Goal: Task Accomplishment & Management: Complete application form

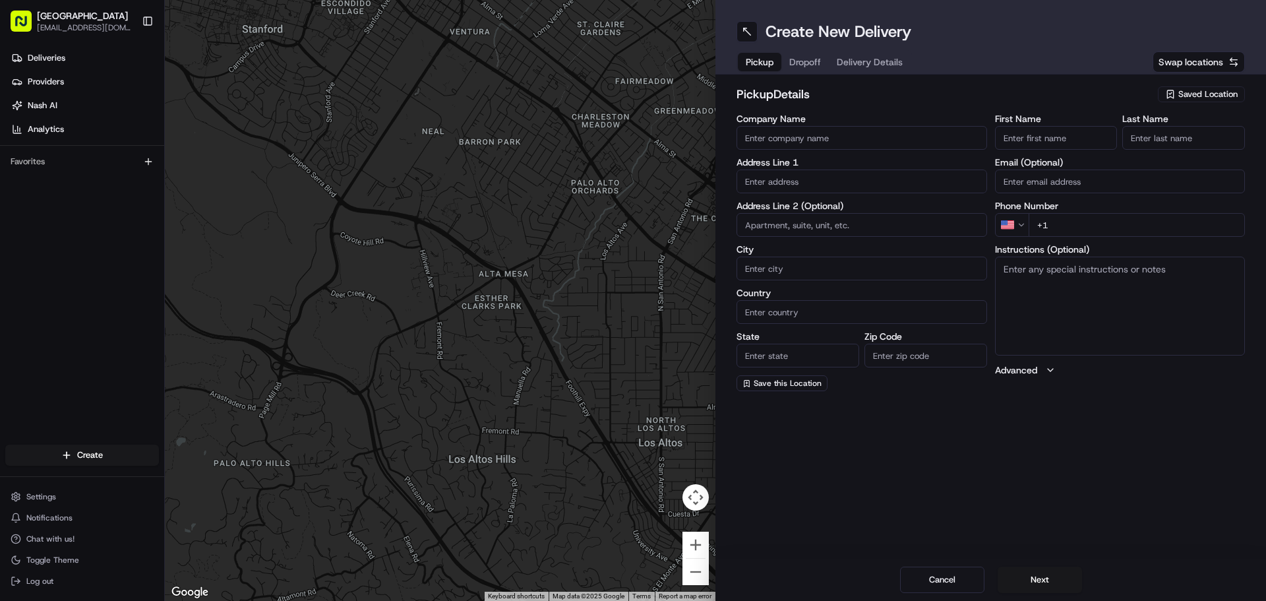
click at [631, 90] on span "Saved Location" at bounding box center [1208, 94] width 59 height 12
type input "sil"
click at [631, 142] on span "Silgaban 1" at bounding box center [1179, 144] width 162 height 12
type input "Silgaban 1"
type input "2670 El Camino Real"
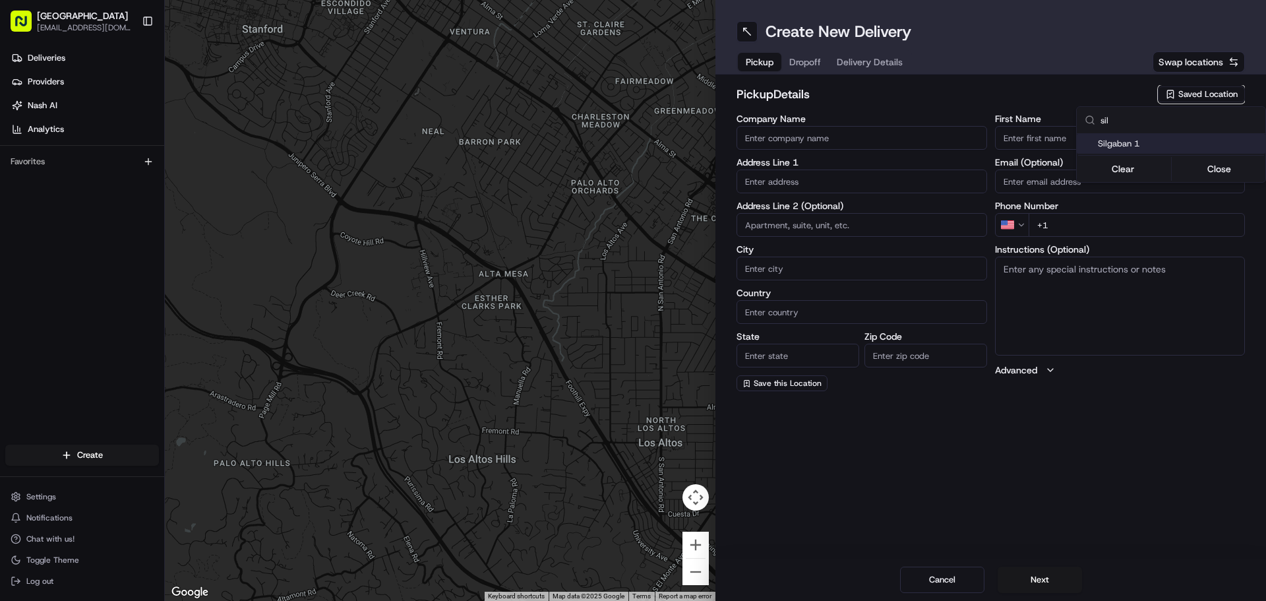
type input "Santa [PERSON_NAME]"
type input "US"
type input "CA"
type input "95051"
type input "[PERSON_NAME]"
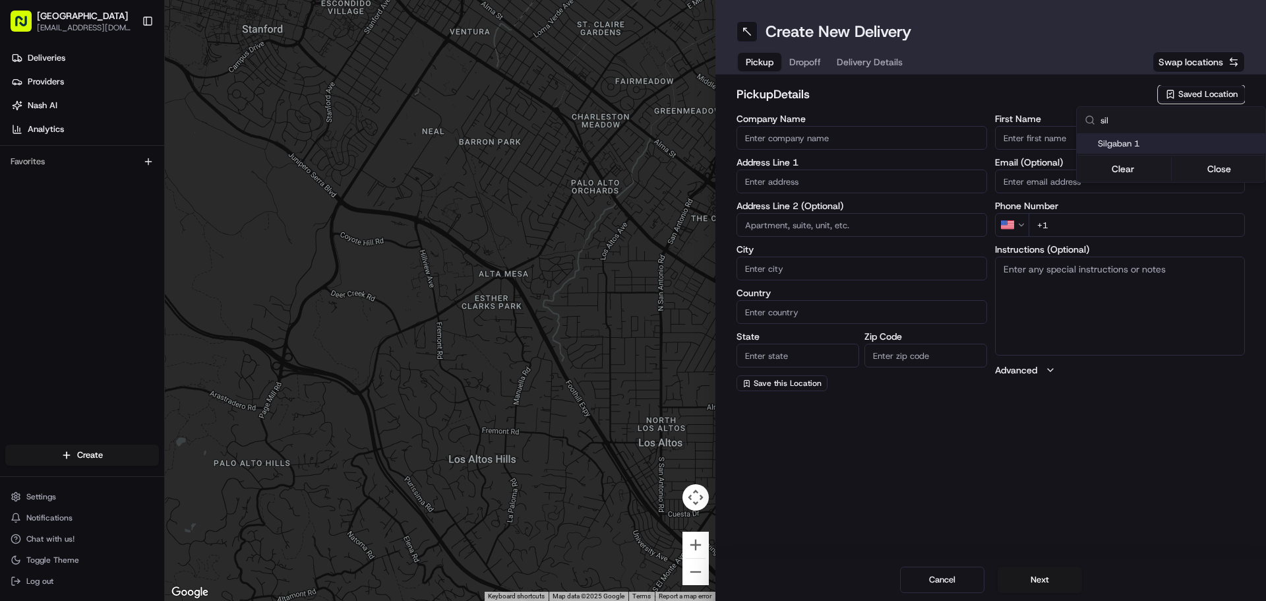
type input "shin"
type input "[PHONE_NUMBER]"
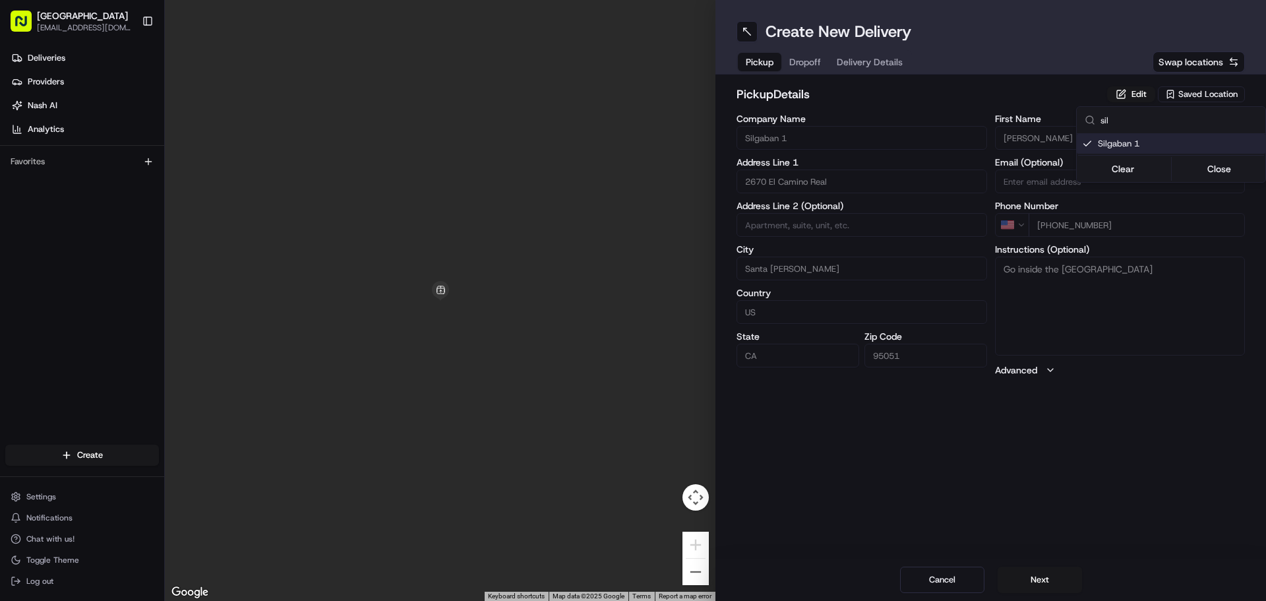
click at [631, 68] on html "Silgaban [EMAIL_ADDRESS][DOMAIN_NAME] Toggle Sidebar Deliveries Providers [PERS…" at bounding box center [633, 300] width 1266 height 601
click at [631, 56] on div "Pickup Dropoff Delivery Details" at bounding box center [824, 62] width 175 height 24
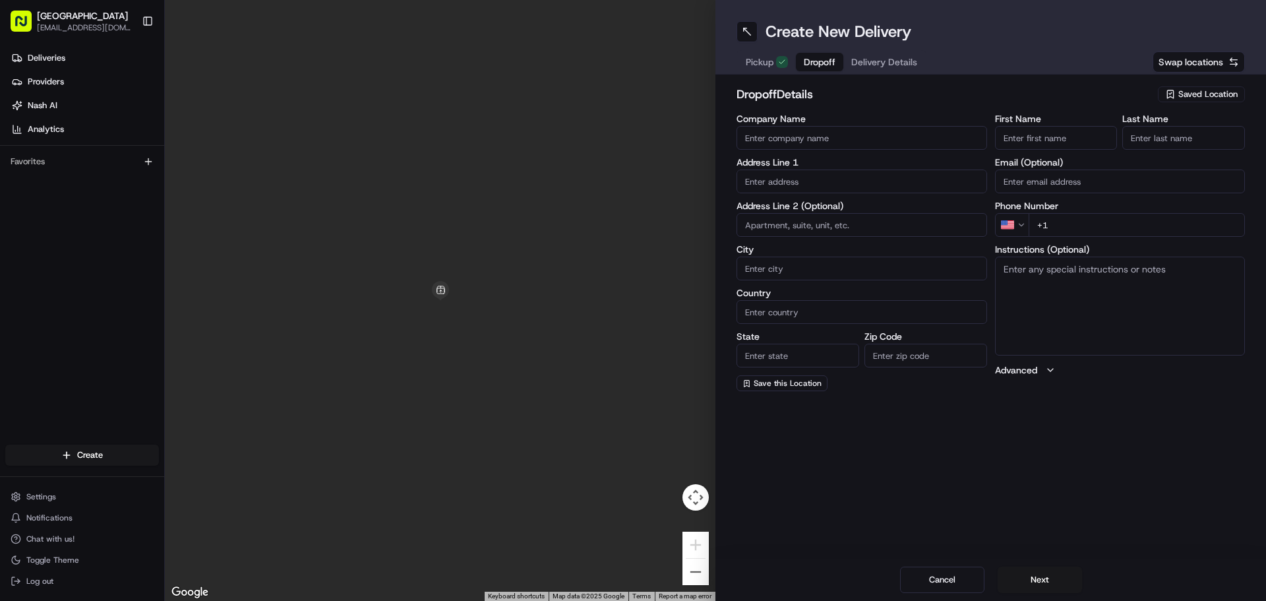
click at [631, 146] on input "First Name" at bounding box center [1056, 138] width 123 height 24
type input "t"
type input "[PERSON_NAME]"
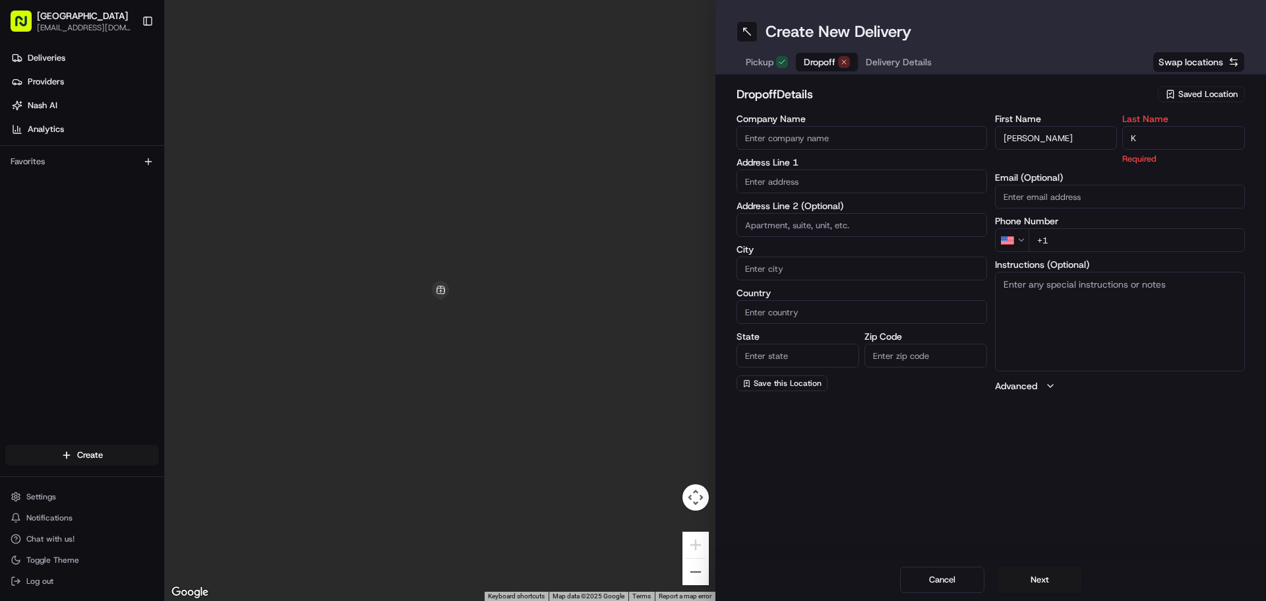
type input "K"
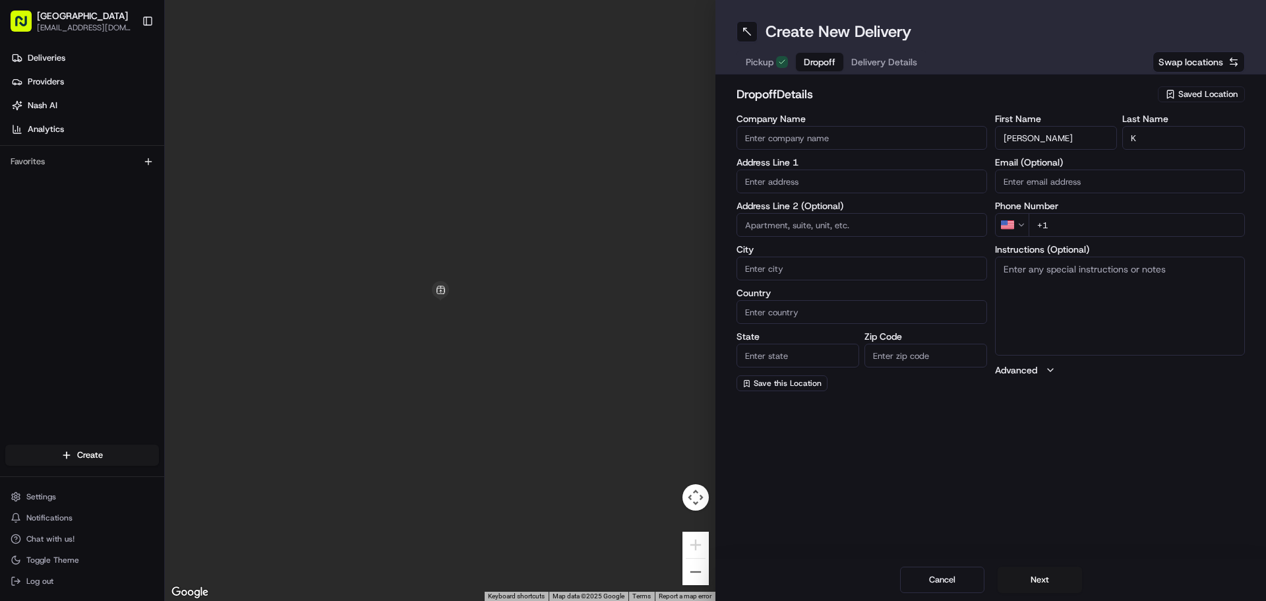
click at [631, 331] on textarea "Instructions (Optional)" at bounding box center [1120, 306] width 251 height 99
click at [631, 229] on input "+1" at bounding box center [1137, 225] width 217 height 24
type input "[PHONE_NUMBER]"
click at [631, 178] on input "text" at bounding box center [862, 182] width 251 height 24
paste input "[STREET_ADDRESS]"
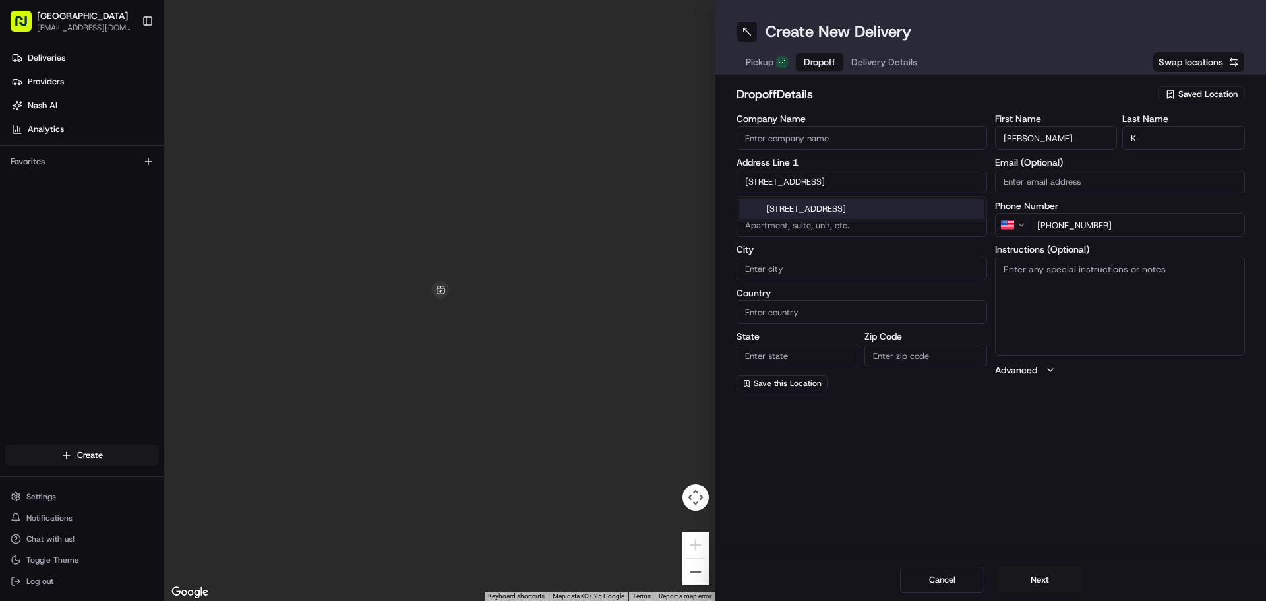
click at [631, 204] on div "[STREET_ADDRESS]" at bounding box center [862, 209] width 244 height 20
type input "[STREET_ADDRESS]"
type input "Pinole"
type input "[GEOGRAPHIC_DATA]"
type input "CA"
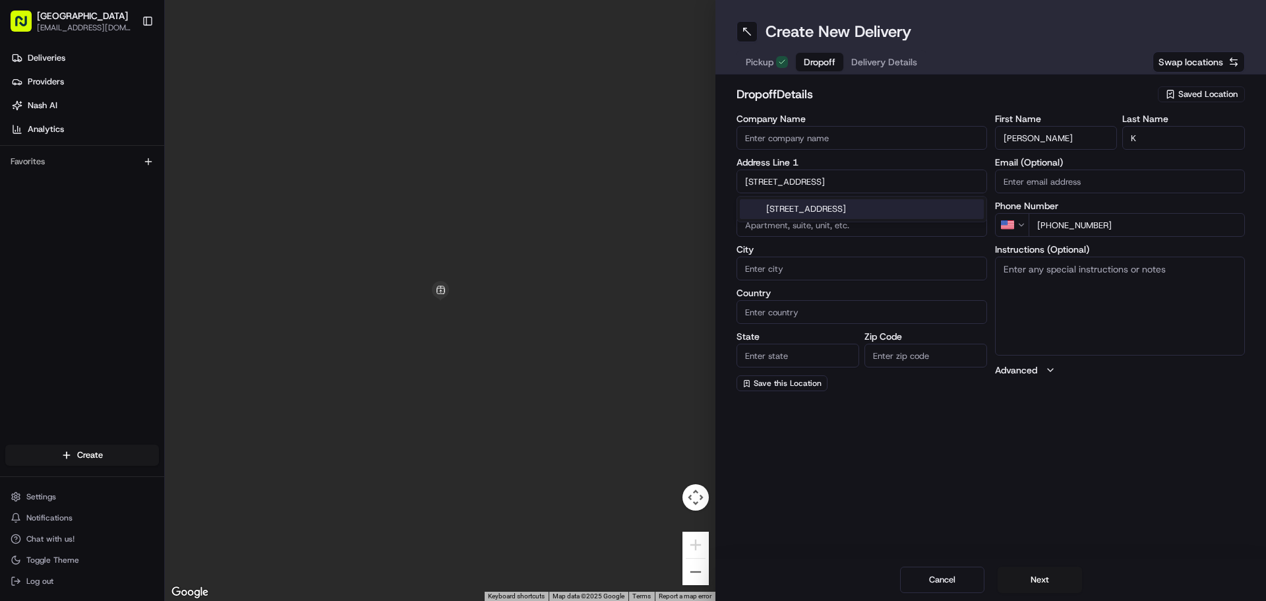
type input "94564"
type input "[STREET_ADDRESS]"
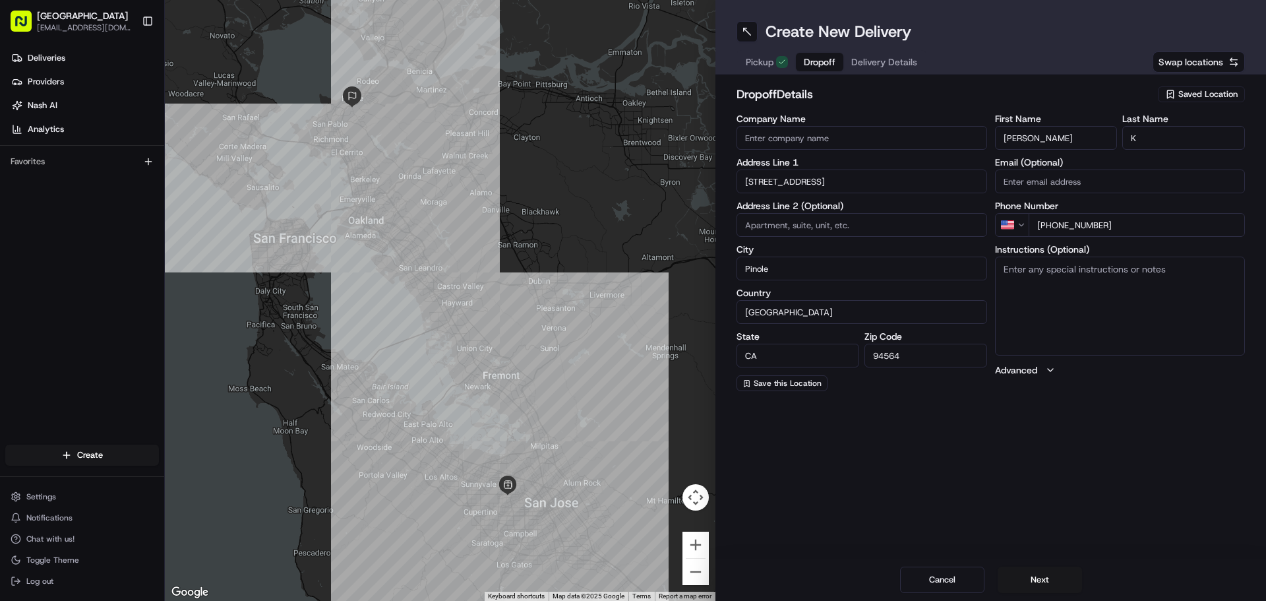
click at [631, 449] on div "Create New Delivery Pickup Dropoff Delivery Details Swap locations dropoff Deta…" at bounding box center [991, 300] width 551 height 601
click at [631, 573] on button "Next" at bounding box center [1040, 580] width 84 height 26
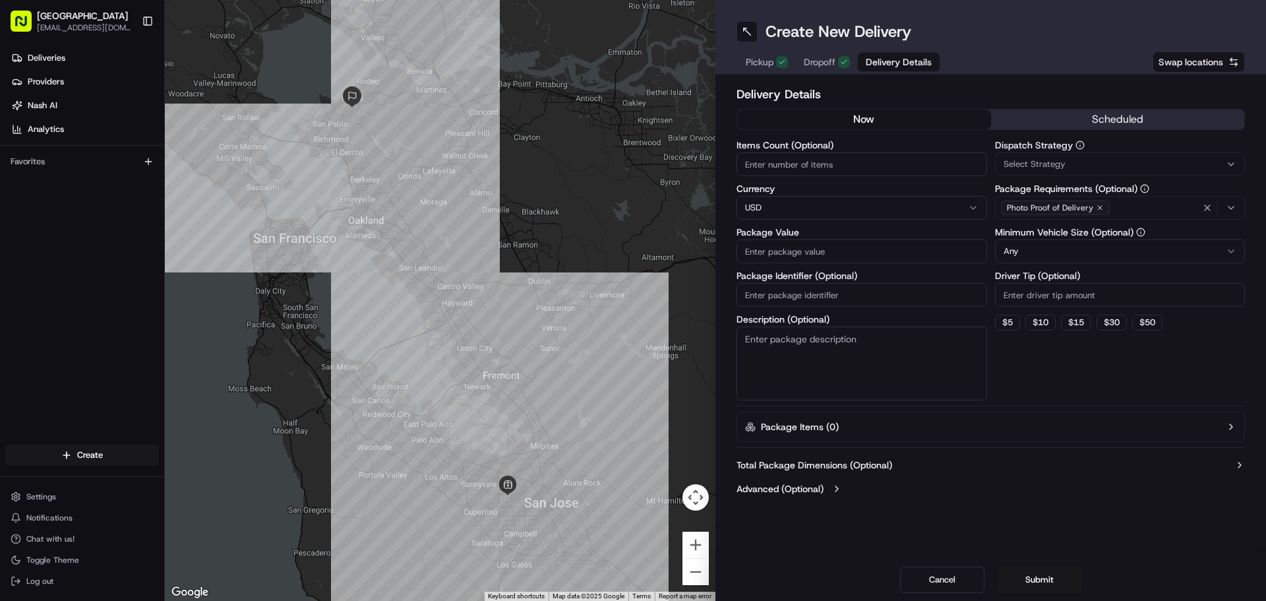
click at [631, 162] on input "Items Count (Optional)" at bounding box center [862, 164] width 251 height 24
type input "2"
click at [631, 245] on input "Package Value" at bounding box center [862, 251] width 251 height 24
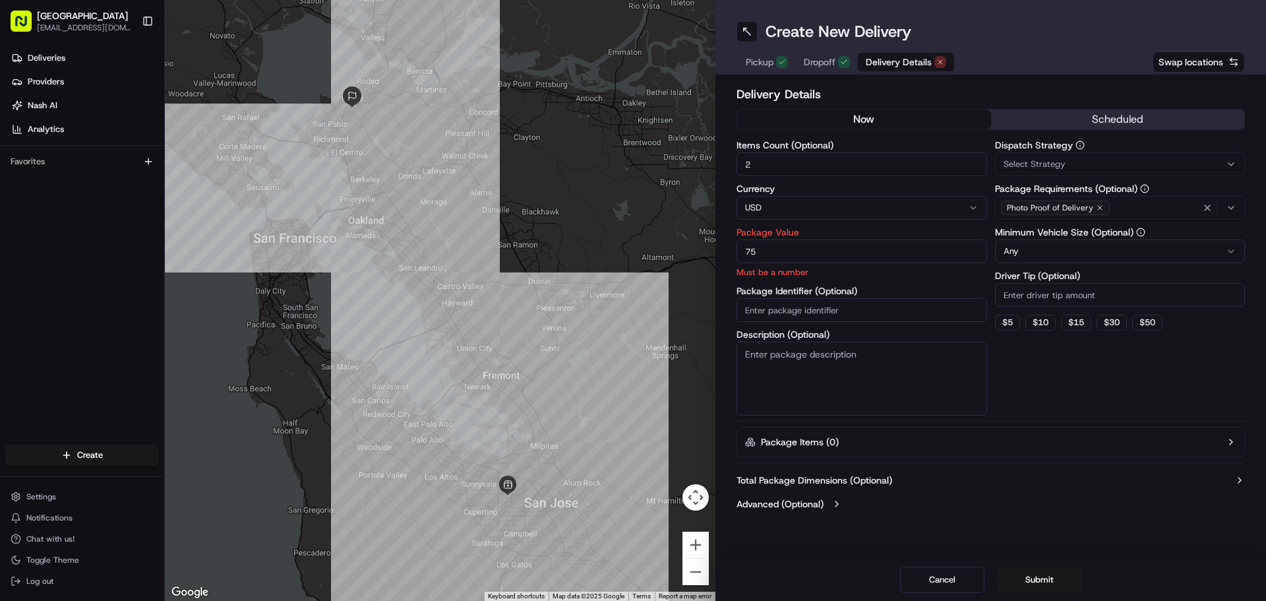
type input "75"
click at [631, 295] on input "Driver Tip (Optional)" at bounding box center [1120, 295] width 251 height 24
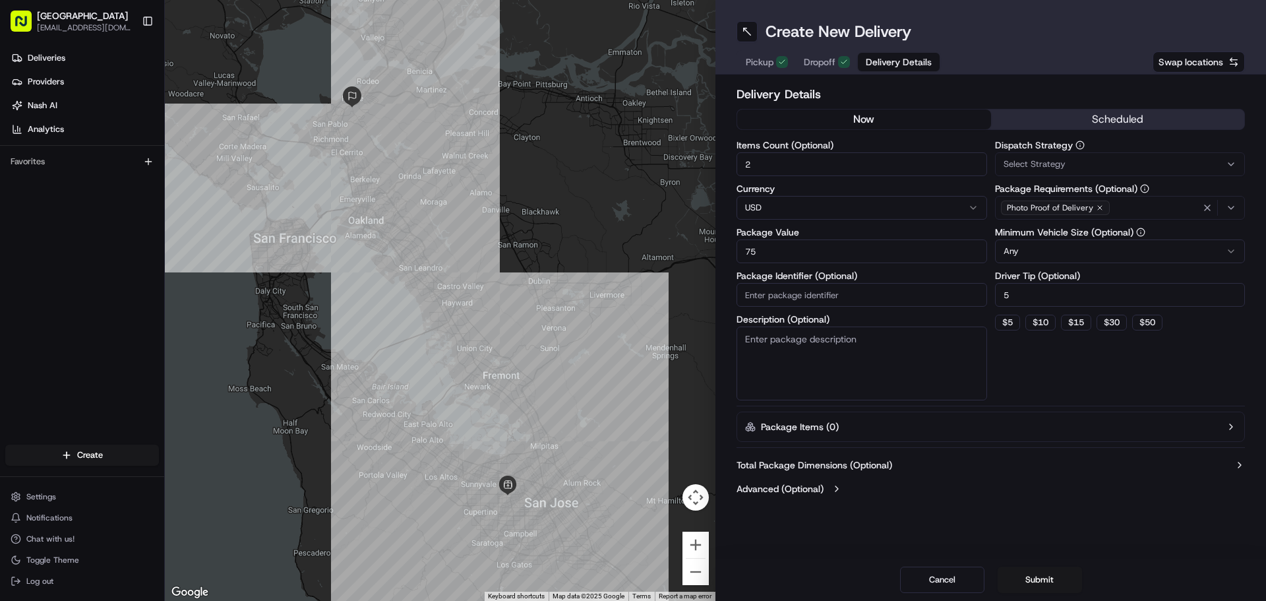
type input "5"
click at [631, 388] on div "Dispatch Strategy Select Strategy Package Requirements (Optional) Photo Proof o…" at bounding box center [1120, 270] width 251 height 260
click at [631, 581] on button "Submit" at bounding box center [1040, 580] width 84 height 26
